Goal: Information Seeking & Learning: Understand process/instructions

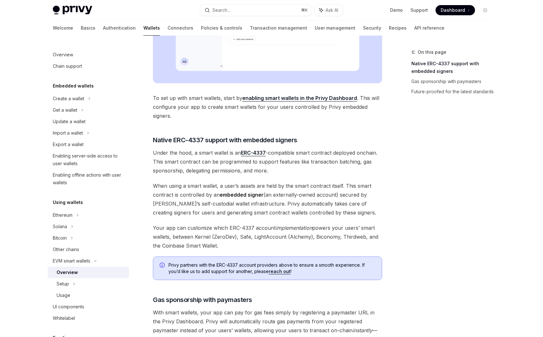
scroll to position [425, 0]
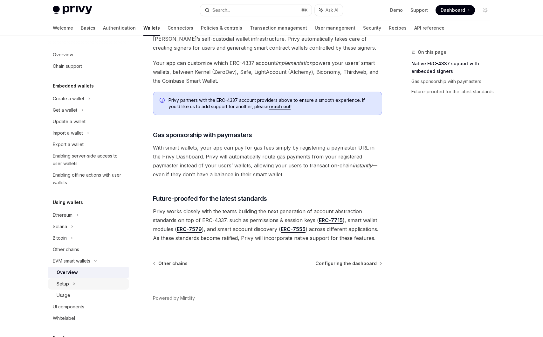
click at [77, 280] on div "Setup" at bounding box center [88, 283] width 81 height 11
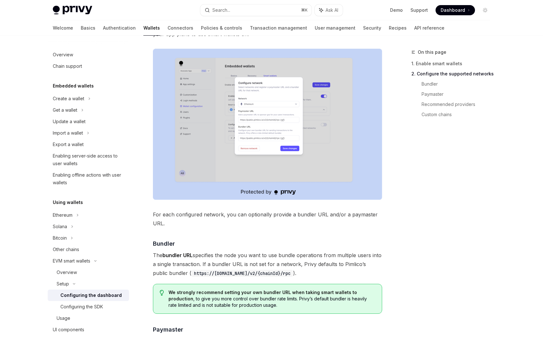
scroll to position [377, 0]
click at [98, 309] on div "Configuring the SDK" at bounding box center [81, 307] width 43 height 8
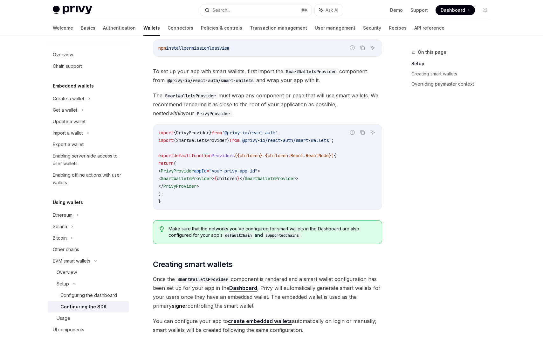
scroll to position [162, 0]
click at [231, 201] on code "import { PrivyProvider } from '@privy-io/react-auth' ; import { SmartWalletsPro…" at bounding box center [267, 167] width 218 height 76
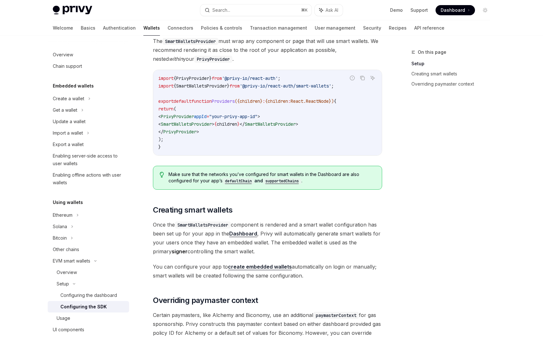
scroll to position [229, 0]
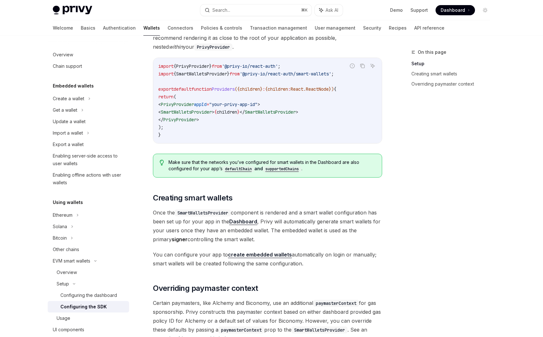
click at [246, 254] on link "create embedded wallets" at bounding box center [260, 254] width 64 height 7
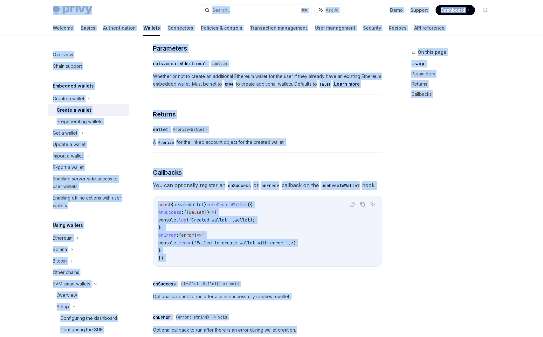
scroll to position [320, 0]
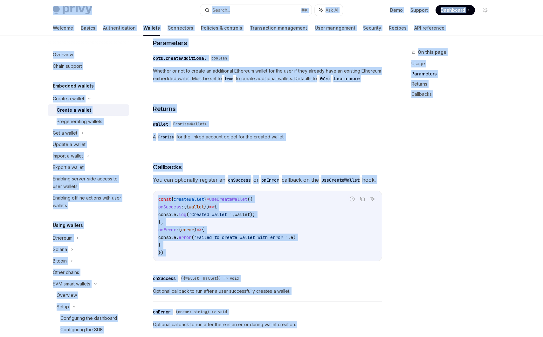
copy div "Lorem Ipsu dolo sita Consec... ⌘ A Eli SE Doei Tempori Utlaboree Doloremag Aliq…"
click at [198, 152] on div "To create a wallet with the React SDK, use the createWallet method from the use…" at bounding box center [267, 132] width 229 height 411
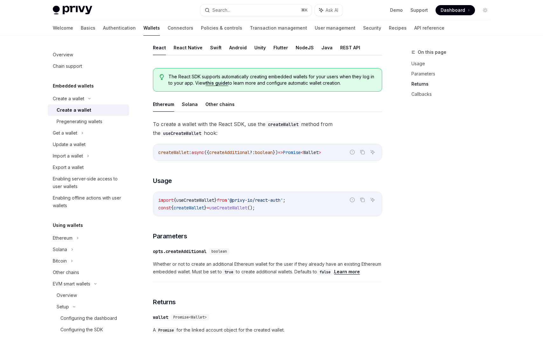
scroll to position [0, 0]
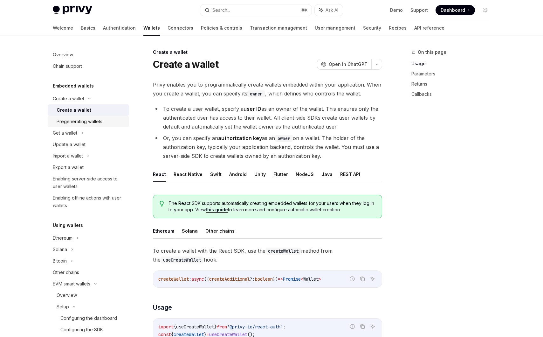
click at [96, 124] on div "Pregenerating wallets" at bounding box center [80, 122] width 46 height 8
type textarea "*"
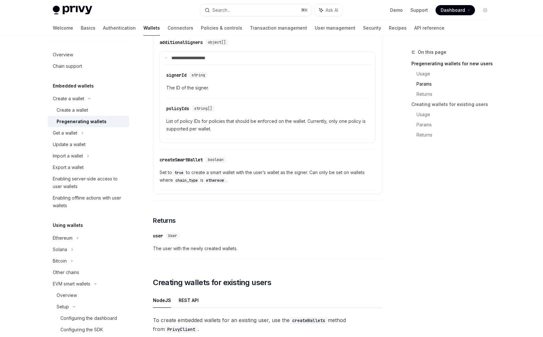
scroll to position [495, 0]
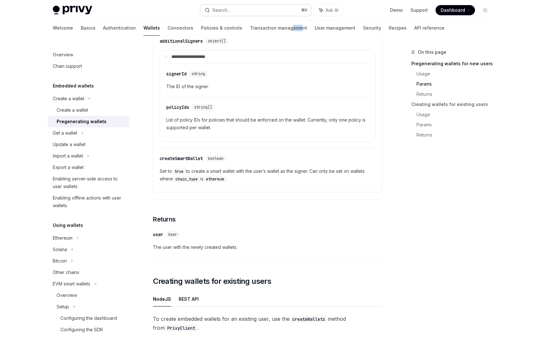
click at [215, 12] on div "Search..." at bounding box center [221, 10] width 18 height 8
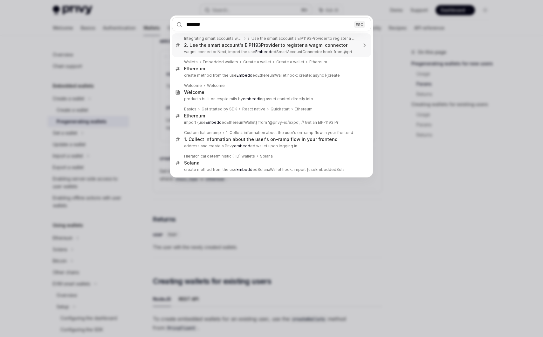
type input "********"
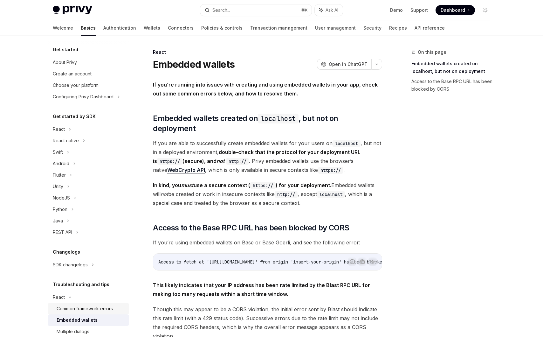
click at [100, 312] on link "Common framework errors" at bounding box center [88, 308] width 81 height 11
type textarea "*"
